Goal: Manage account settings

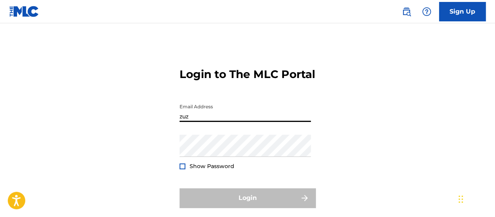
type input "[EMAIL_ADDRESS][DOMAIN_NAME]"
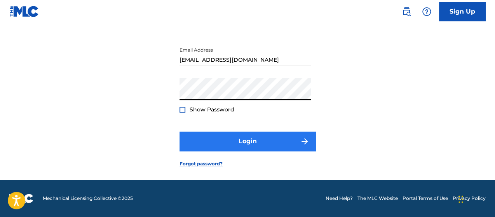
scroll to position [70, 0]
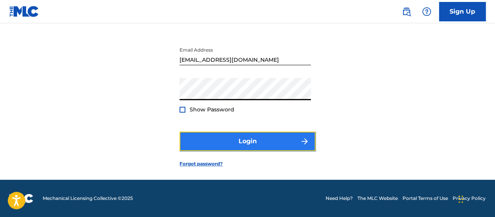
click at [214, 141] on button "Login" at bounding box center [247, 141] width 136 height 19
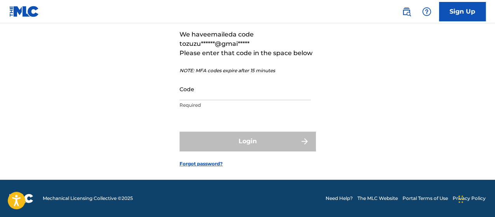
scroll to position [82, 0]
click at [221, 90] on input "Code" at bounding box center [244, 89] width 131 height 22
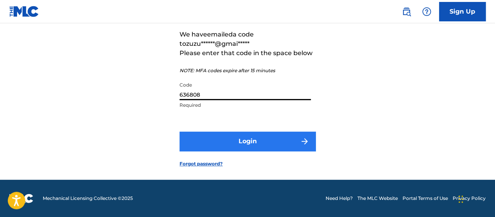
type input "636808"
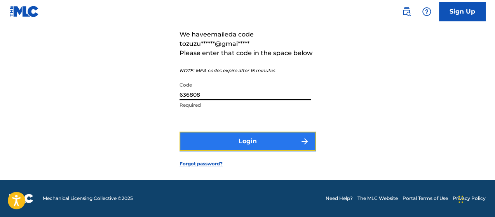
click at [230, 140] on button "Login" at bounding box center [247, 141] width 136 height 19
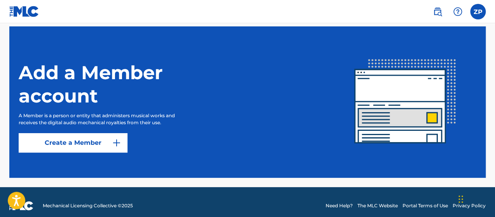
scroll to position [214, 0]
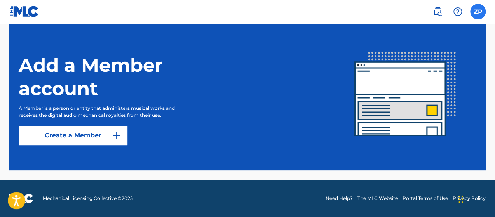
click at [474, 9] on label at bounding box center [478, 12] width 16 height 16
click at [478, 12] on input "ZP [PERSON_NAME] [EMAIL_ADDRESS][DOMAIN_NAME] Profile Log out" at bounding box center [478, 12] width 0 height 0
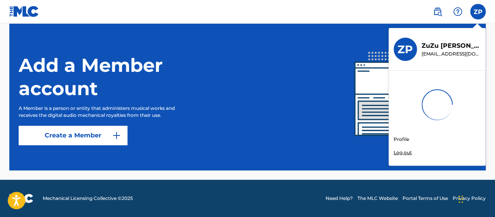
scroll to position [0, 0]
click at [402, 140] on link "Profile" at bounding box center [402, 139] width 16 height 7
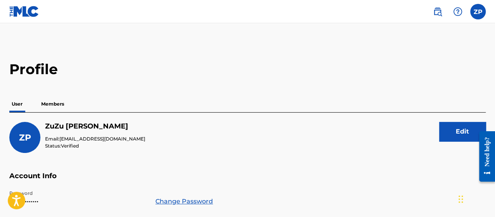
click at [62, 106] on p "Members" at bounding box center [53, 104] width 28 height 16
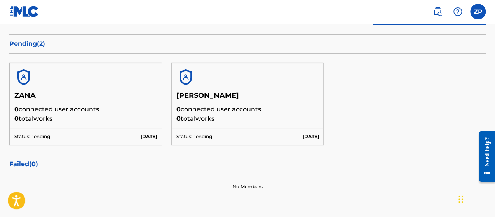
scroll to position [78, 0]
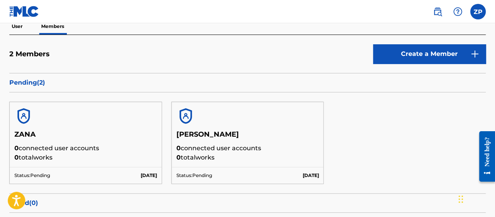
click at [40, 83] on p "Pending ( 2 )" at bounding box center [247, 82] width 476 height 9
